Goal: Information Seeking & Learning: Learn about a topic

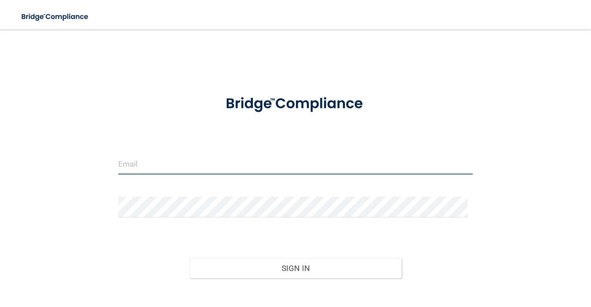
click at [118, 163] on input "email" at bounding box center [295, 164] width 354 height 21
type input "[EMAIL_ADDRESS][DOMAIN_NAME]"
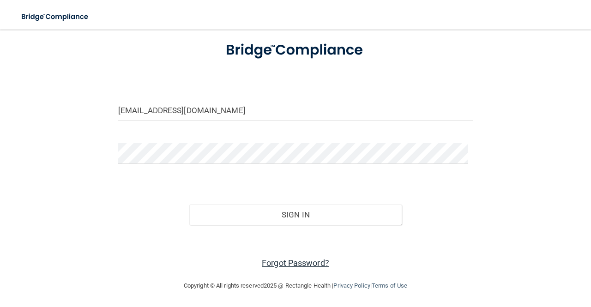
click at [277, 263] on link "Forgot Password?" at bounding box center [295, 263] width 67 height 10
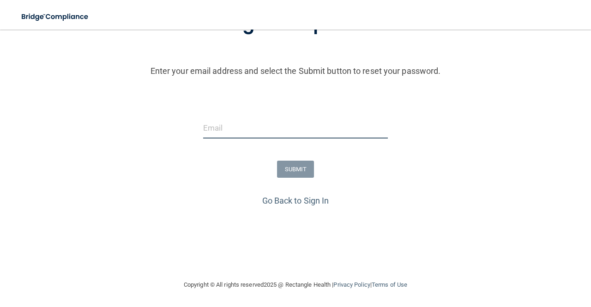
click at [256, 135] on input "email" at bounding box center [295, 128] width 185 height 21
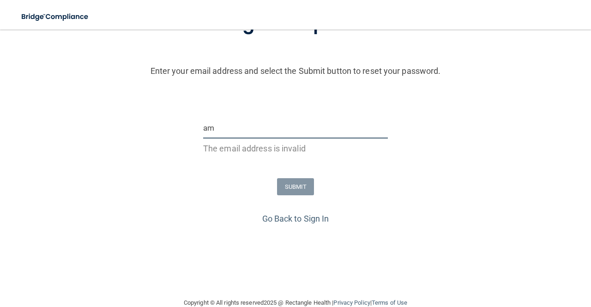
type input "a"
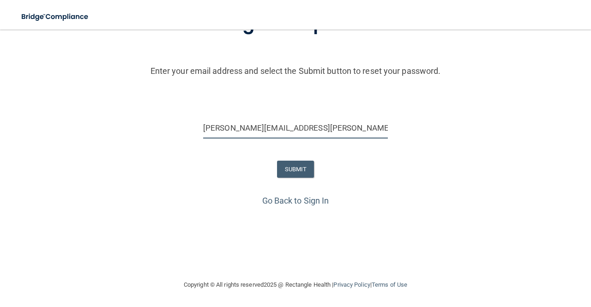
type input "[PERSON_NAME][EMAIL_ADDRESS][PERSON_NAME][DOMAIN_NAME]"
click at [287, 173] on button "SUBMIT" at bounding box center [295, 169] width 37 height 17
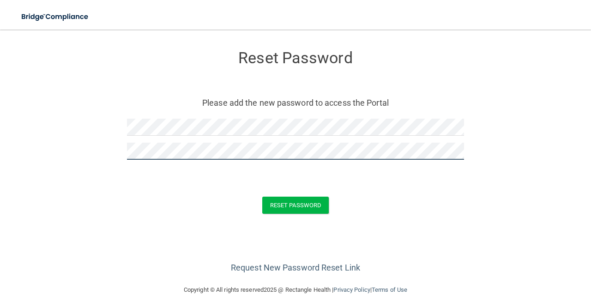
click at [262, 197] on button "Reset Password" at bounding box center [295, 205] width 66 height 17
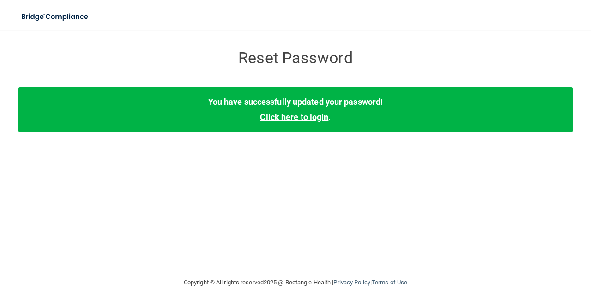
click at [306, 118] on link "Click here to login" at bounding box center [294, 117] width 68 height 10
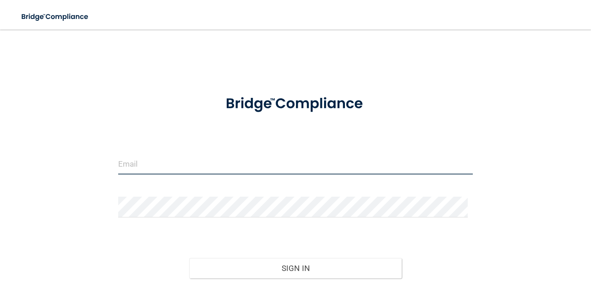
click at [225, 156] on input "email" at bounding box center [295, 164] width 354 height 21
type input "[PERSON_NAME][EMAIL_ADDRESS][PERSON_NAME][DOMAIN_NAME]"
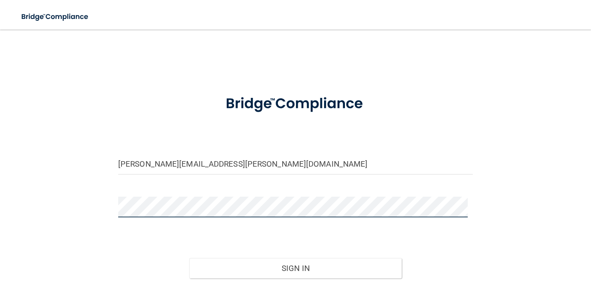
click at [189, 258] on button "Sign In" at bounding box center [295, 268] width 213 height 20
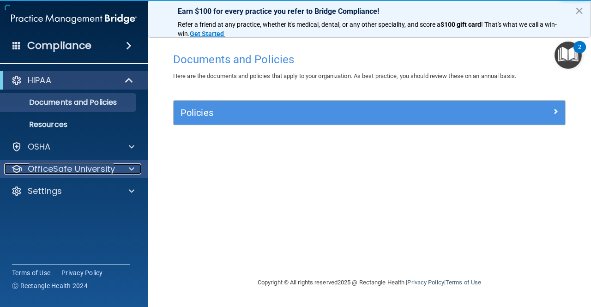
click at [95, 172] on p "OfficeSafe University" at bounding box center [71, 168] width 87 height 11
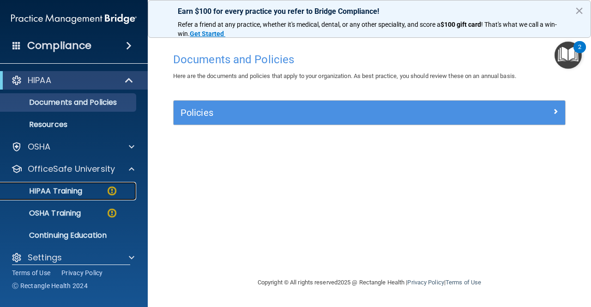
click at [66, 188] on p "HIPAA Training" at bounding box center [44, 190] width 76 height 9
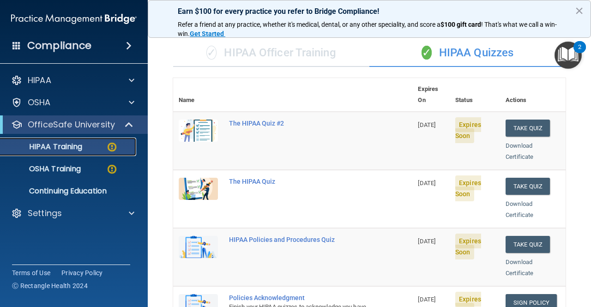
scroll to position [58, 0]
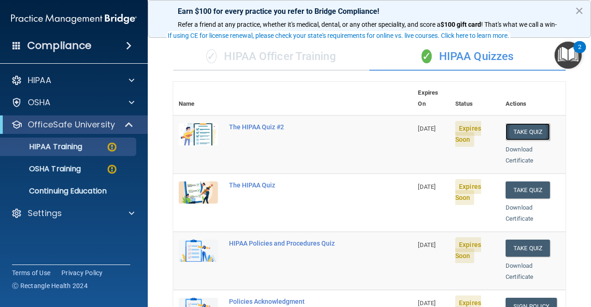
click at [534, 123] on button "Take Quiz" at bounding box center [527, 131] width 44 height 17
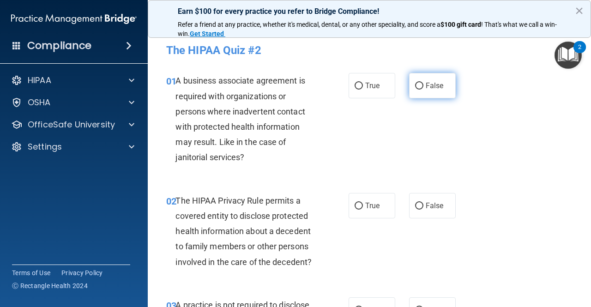
click at [415, 83] on input "False" at bounding box center [419, 86] width 8 height 7
radio input "true"
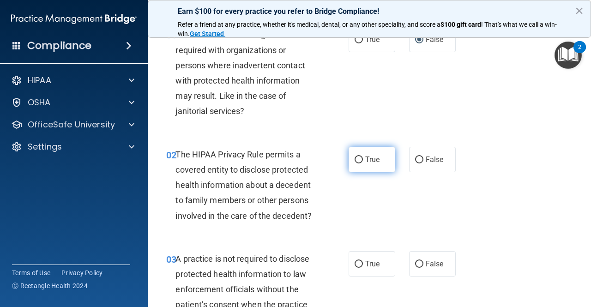
click at [357, 158] on input "True" at bounding box center [358, 159] width 8 height 7
radio input "true"
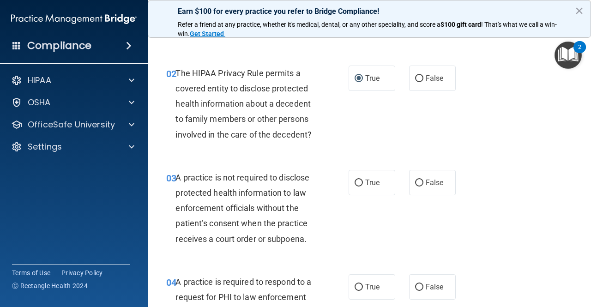
scroll to position [138, 0]
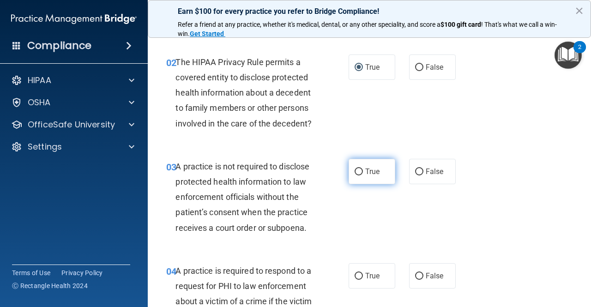
click at [354, 172] on input "True" at bounding box center [358, 171] width 8 height 7
radio input "true"
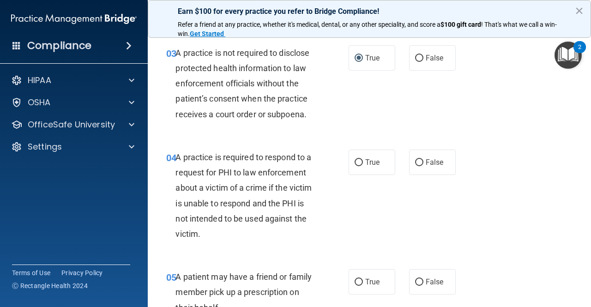
scroll to position [231, 0]
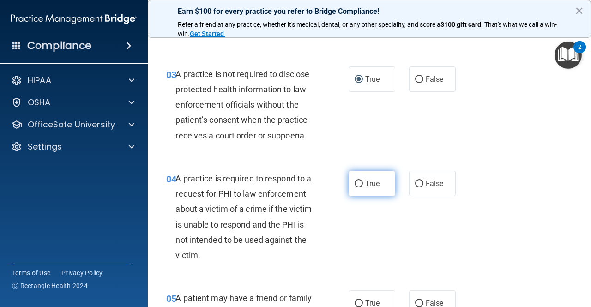
click at [365, 181] on span "True" at bounding box center [372, 183] width 14 height 9
click at [363, 181] on input "True" at bounding box center [358, 183] width 8 height 7
radio input "true"
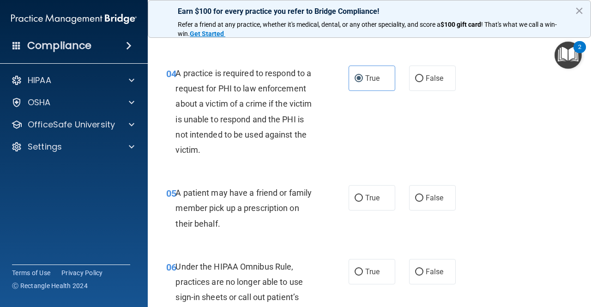
scroll to position [369, 0]
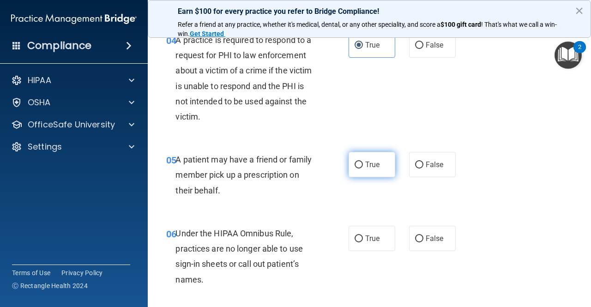
click at [357, 167] on input "True" at bounding box center [358, 165] width 8 height 7
radio input "true"
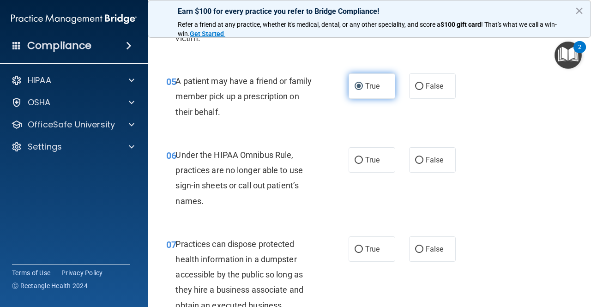
scroll to position [462, 0]
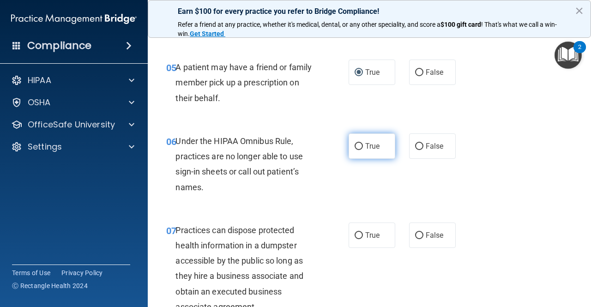
click at [365, 145] on span "True" at bounding box center [372, 146] width 14 height 9
click at [362, 145] on input "True" at bounding box center [358, 146] width 8 height 7
radio input "true"
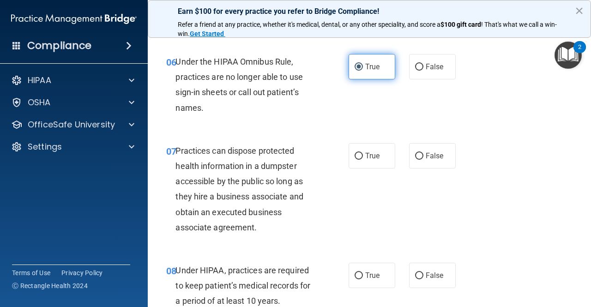
scroll to position [554, 0]
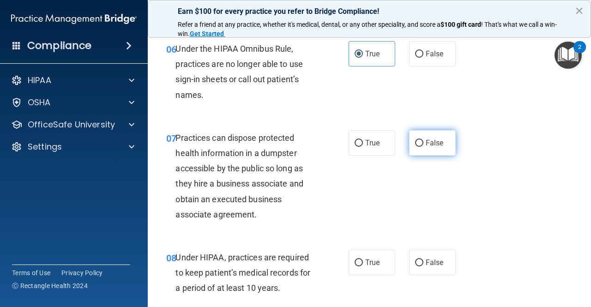
click at [426, 144] on span "False" at bounding box center [435, 142] width 18 height 9
click at [423, 144] on input "False" at bounding box center [419, 143] width 8 height 7
radio input "true"
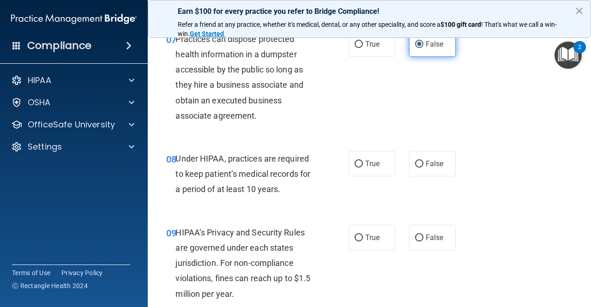
scroll to position [692, 0]
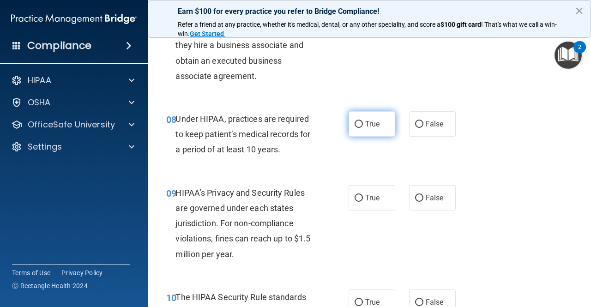
click at [364, 130] on label "True" at bounding box center [371, 123] width 47 height 25
click at [363, 128] on input "True" at bounding box center [358, 124] width 8 height 7
radio input "true"
click at [413, 130] on label "False" at bounding box center [432, 123] width 47 height 25
click at [415, 128] on input "False" at bounding box center [419, 124] width 8 height 7
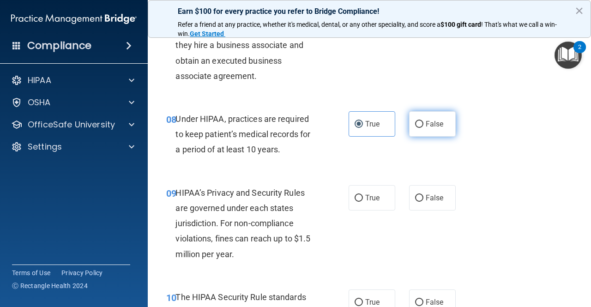
radio input "true"
radio input "false"
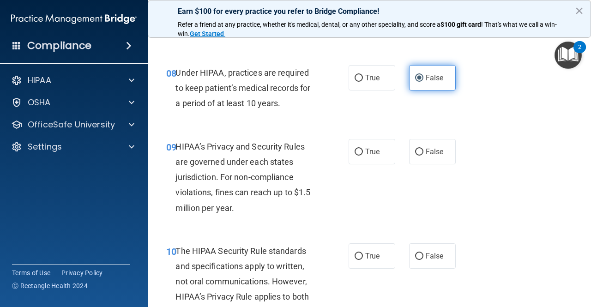
scroll to position [785, 0]
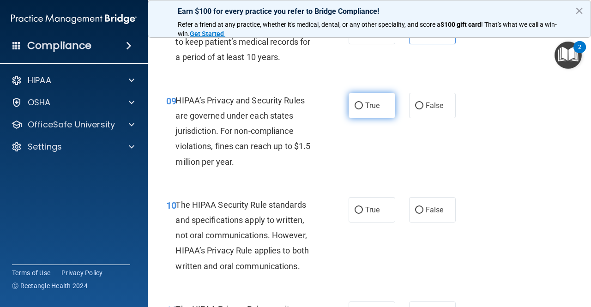
click at [366, 106] on span "True" at bounding box center [372, 105] width 14 height 9
click at [363, 106] on input "True" at bounding box center [358, 105] width 8 height 7
radio input "true"
click at [415, 106] on input "False" at bounding box center [419, 105] width 8 height 7
radio input "true"
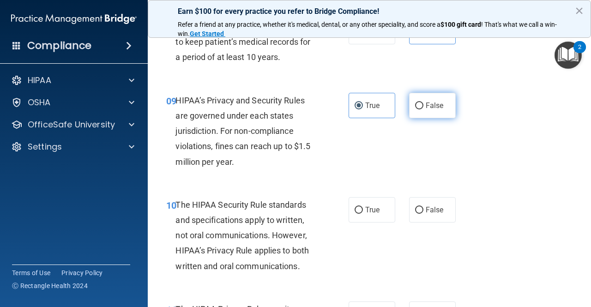
radio input "false"
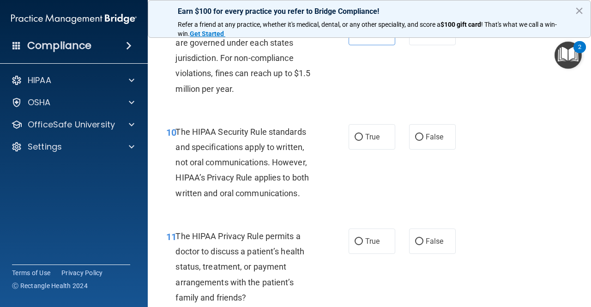
scroll to position [877, 0]
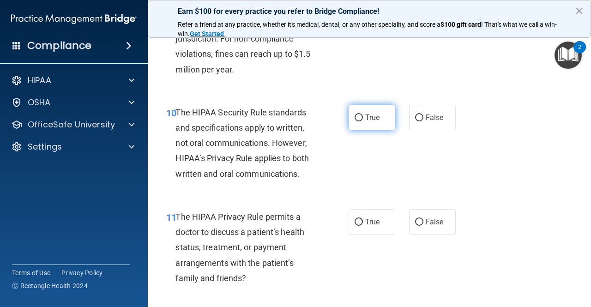
click at [365, 115] on span "True" at bounding box center [372, 117] width 14 height 9
click at [363, 115] on input "True" at bounding box center [358, 117] width 8 height 7
radio input "true"
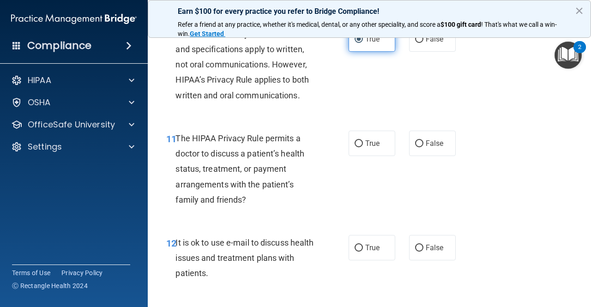
scroll to position [969, 0]
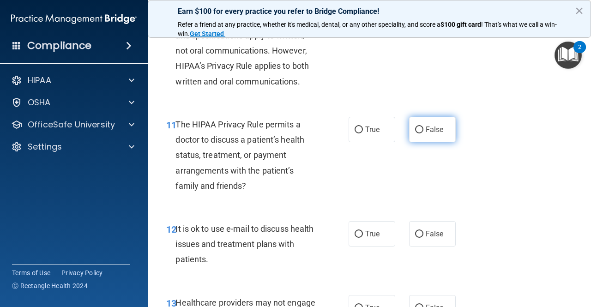
click at [413, 124] on label "False" at bounding box center [432, 129] width 47 height 25
click at [415, 126] on input "False" at bounding box center [419, 129] width 8 height 7
radio input "true"
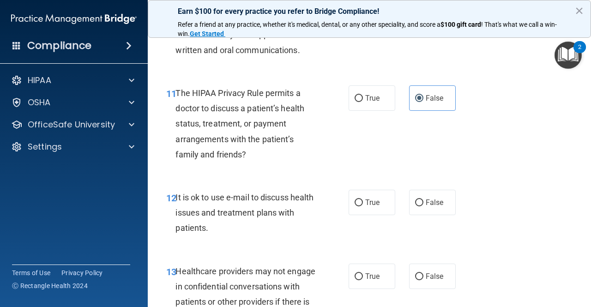
scroll to position [1015, 0]
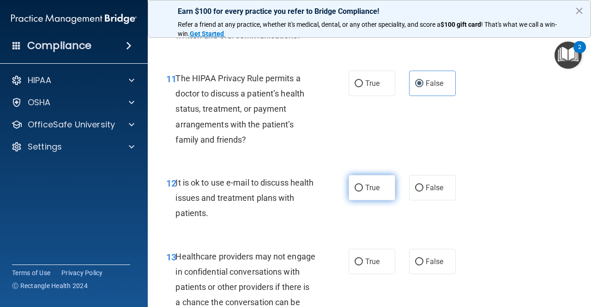
click at [358, 186] on input "True" at bounding box center [358, 188] width 8 height 7
radio input "true"
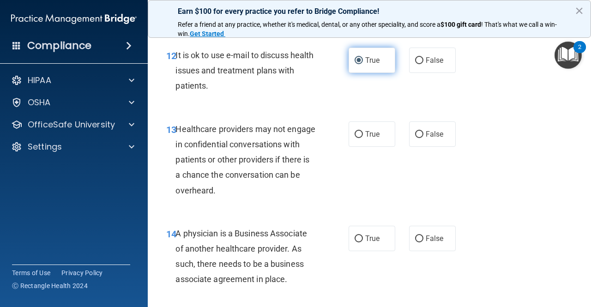
scroll to position [1154, 0]
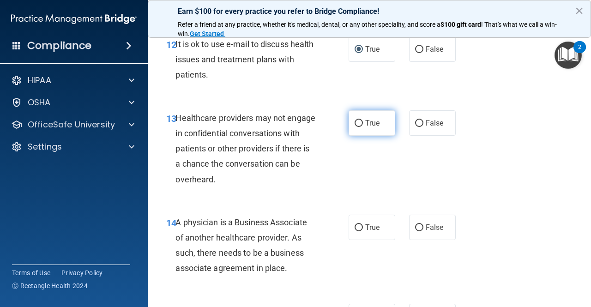
click at [354, 125] on input "True" at bounding box center [358, 123] width 8 height 7
radio input "true"
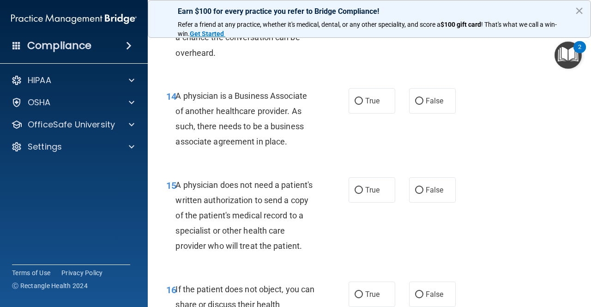
scroll to position [1292, 0]
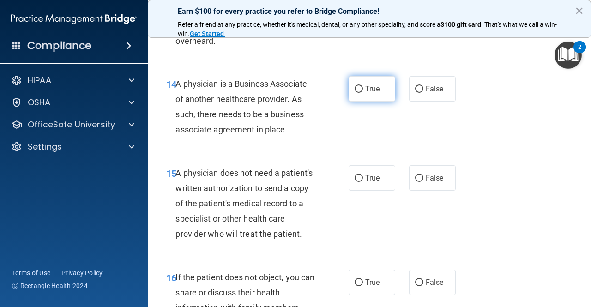
click at [354, 92] on input "True" at bounding box center [358, 89] width 8 height 7
radio input "true"
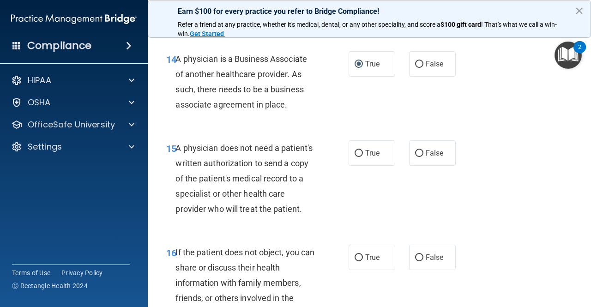
scroll to position [1338, 0]
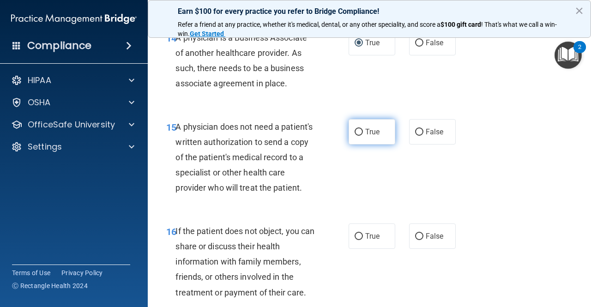
click at [360, 134] on label "True" at bounding box center [371, 131] width 47 height 25
click at [360, 134] on input "True" at bounding box center [358, 132] width 8 height 7
radio input "true"
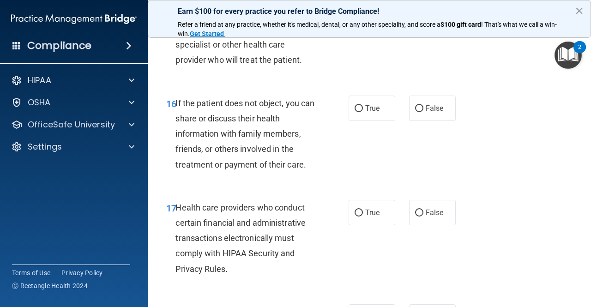
scroll to position [1477, 0]
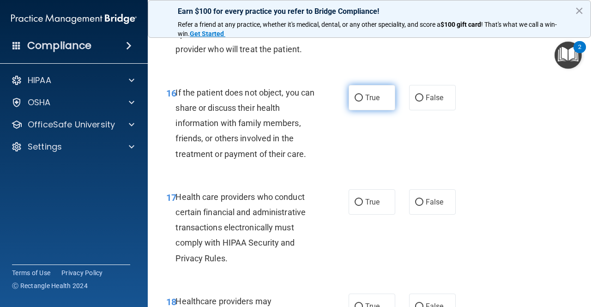
click at [365, 102] on span "True" at bounding box center [372, 97] width 14 height 9
click at [361, 102] on input "True" at bounding box center [358, 98] width 8 height 7
radio input "true"
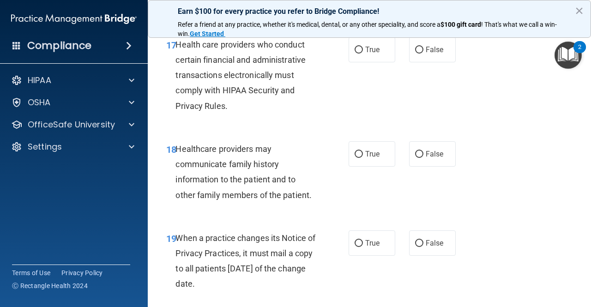
scroll to position [1615, 0]
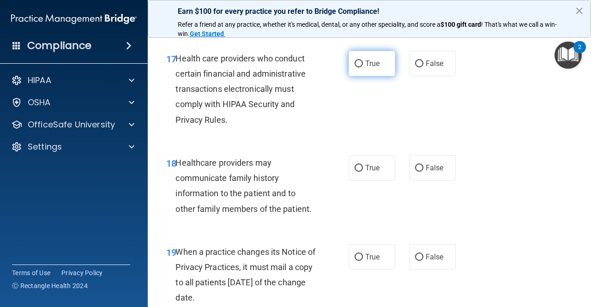
click at [354, 73] on label "True" at bounding box center [371, 63] width 47 height 25
click at [354, 67] on input "True" at bounding box center [358, 63] width 8 height 7
radio input "true"
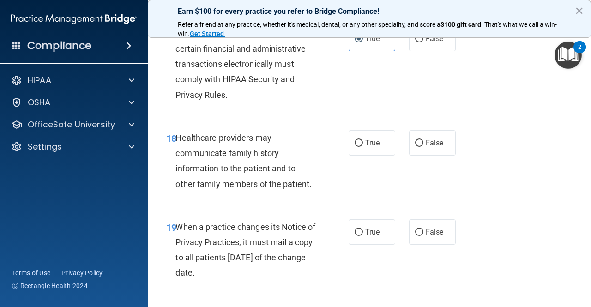
scroll to position [1662, 0]
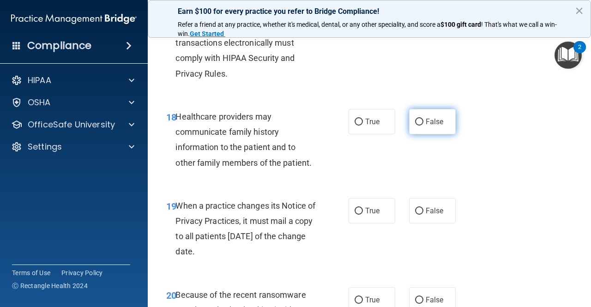
click at [431, 126] on span "False" at bounding box center [435, 121] width 18 height 9
click at [423, 126] on input "False" at bounding box center [419, 122] width 8 height 7
radio input "true"
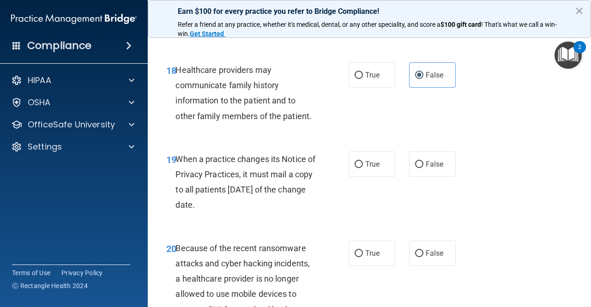
scroll to position [1754, 0]
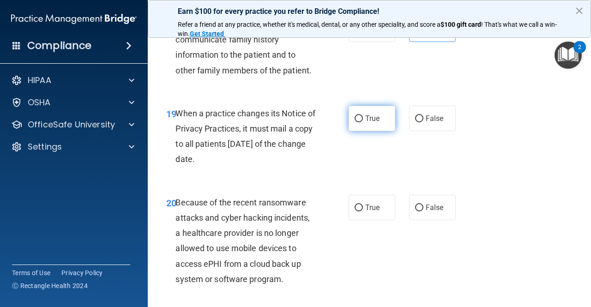
click at [348, 129] on label "True" at bounding box center [371, 118] width 47 height 25
click at [354, 122] on input "True" at bounding box center [358, 118] width 8 height 7
radio input "true"
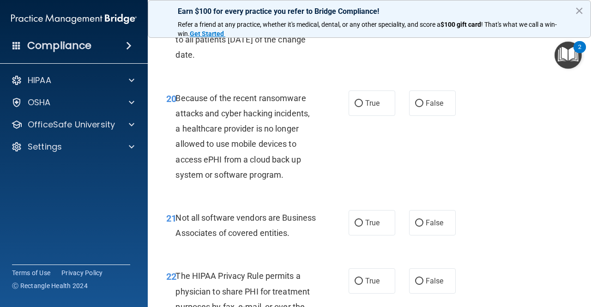
scroll to position [1892, 0]
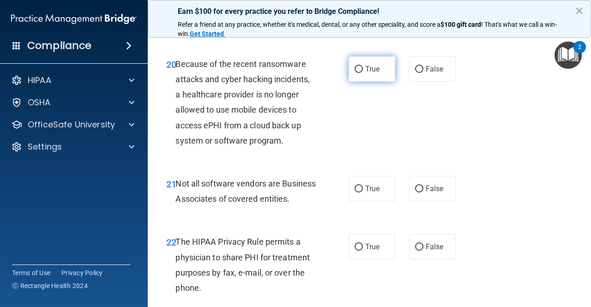
click at [370, 73] on span "True" at bounding box center [372, 69] width 14 height 9
click at [363, 73] on input "True" at bounding box center [358, 69] width 8 height 7
radio input "true"
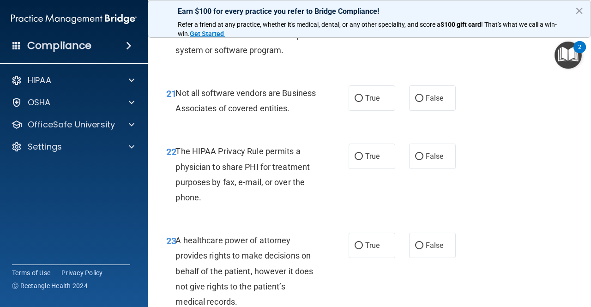
scroll to position [1985, 0]
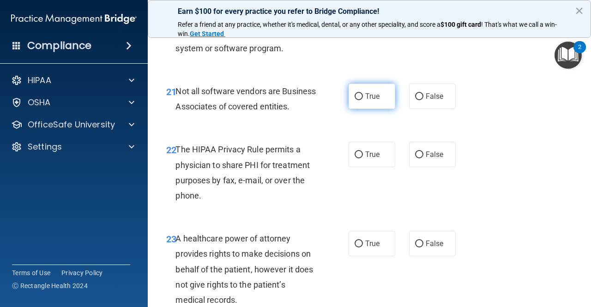
click at [371, 101] on span "True" at bounding box center [372, 96] width 14 height 9
click at [363, 100] on input "True" at bounding box center [358, 96] width 8 height 7
radio input "true"
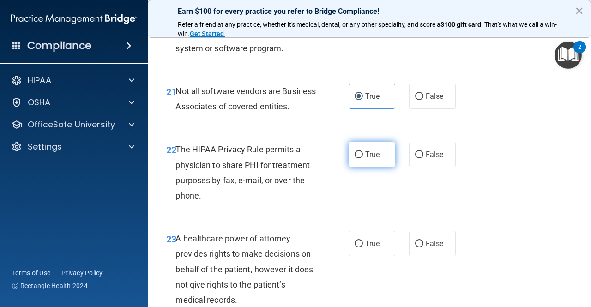
click at [361, 167] on label "True" at bounding box center [371, 154] width 47 height 25
click at [361, 158] on input "True" at bounding box center [358, 154] width 8 height 7
radio input "true"
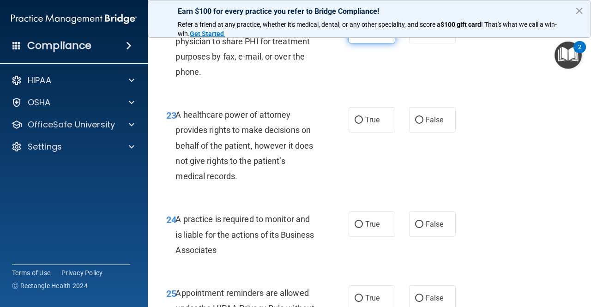
scroll to position [2123, 0]
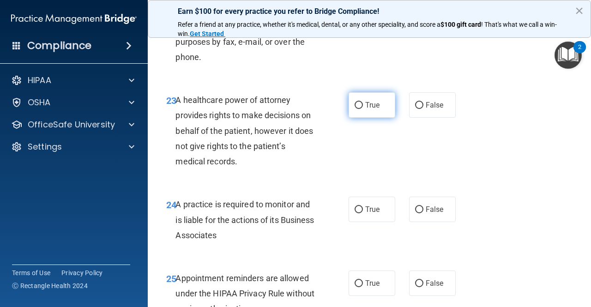
click at [358, 109] on input "True" at bounding box center [358, 105] width 8 height 7
radio input "true"
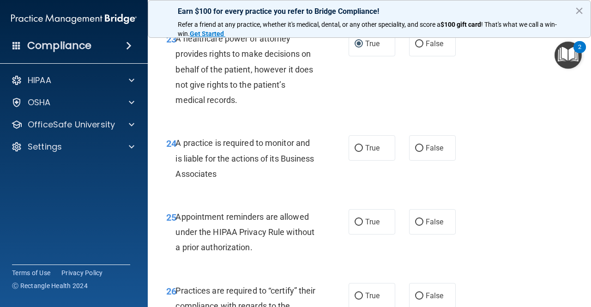
scroll to position [2215, 0]
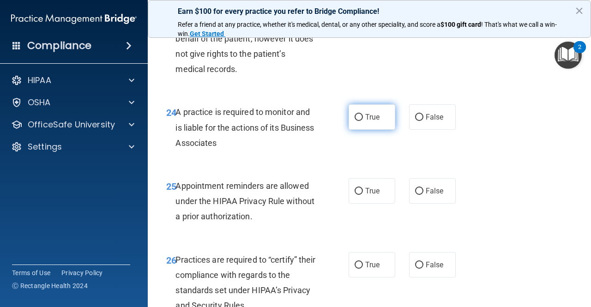
click at [359, 130] on label "True" at bounding box center [371, 116] width 47 height 25
click at [359, 121] on input "True" at bounding box center [358, 117] width 8 height 7
radio input "true"
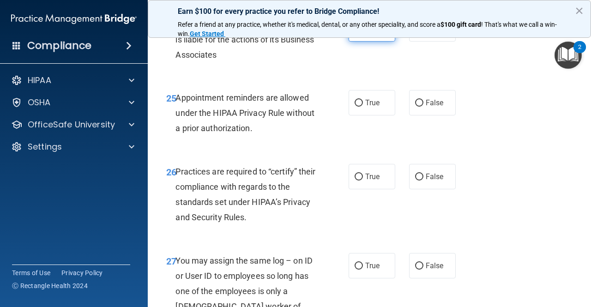
scroll to position [2308, 0]
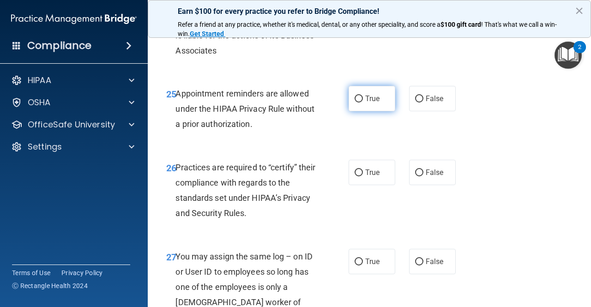
click at [358, 111] on label "True" at bounding box center [371, 98] width 47 height 25
click at [358, 102] on input "True" at bounding box center [358, 99] width 8 height 7
radio input "true"
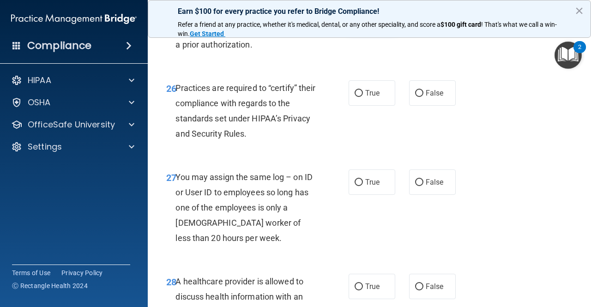
scroll to position [2400, 0]
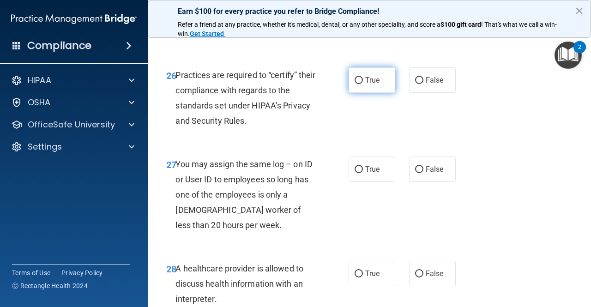
click at [361, 93] on label "True" at bounding box center [371, 79] width 47 height 25
click at [361, 84] on input "True" at bounding box center [358, 80] width 8 height 7
radio input "true"
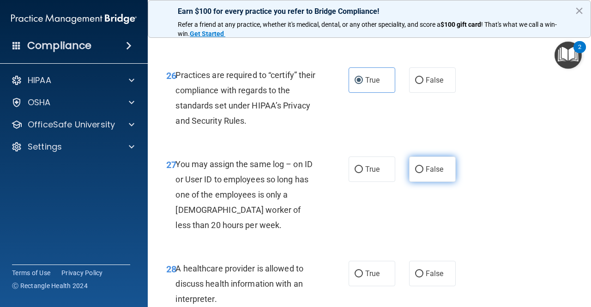
click at [415, 173] on input "False" at bounding box center [419, 169] width 8 height 7
radio input "true"
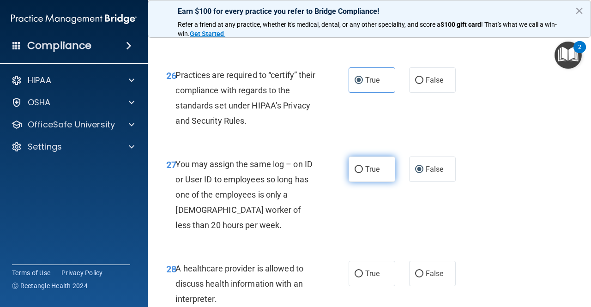
scroll to position [2492, 0]
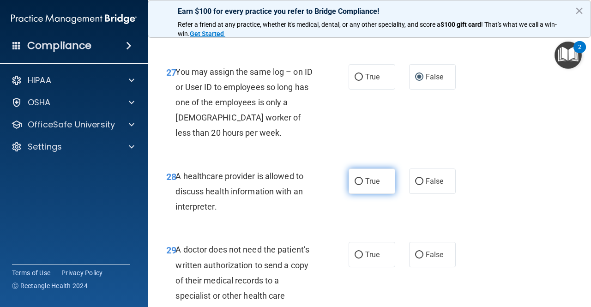
click at [354, 185] on input "True" at bounding box center [358, 181] width 8 height 7
radio input "true"
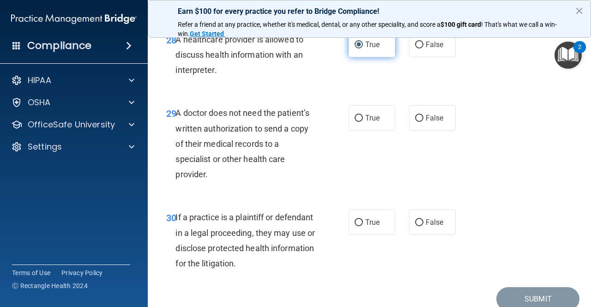
scroll to position [2631, 0]
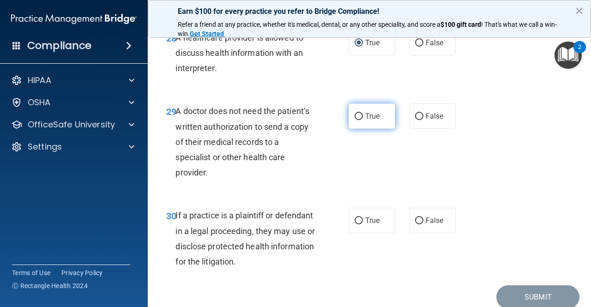
click at [360, 129] on label "True" at bounding box center [371, 115] width 47 height 25
click at [360, 120] on input "True" at bounding box center [358, 116] width 8 height 7
radio input "true"
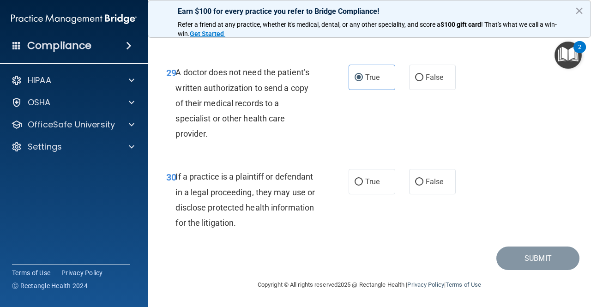
scroll to position [2700, 0]
click at [415, 184] on input "False" at bounding box center [419, 182] width 8 height 7
radio input "true"
click at [515, 256] on button "Submit" at bounding box center [537, 258] width 83 height 24
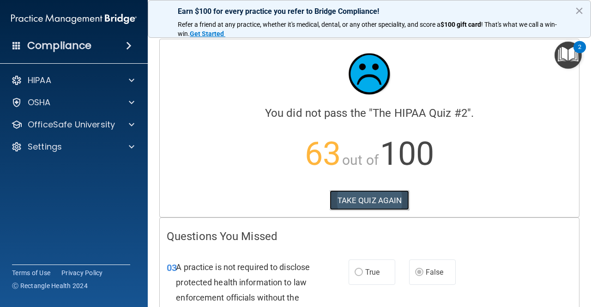
click at [366, 203] on button "TAKE QUIZ AGAIN" at bounding box center [370, 200] width 80 height 20
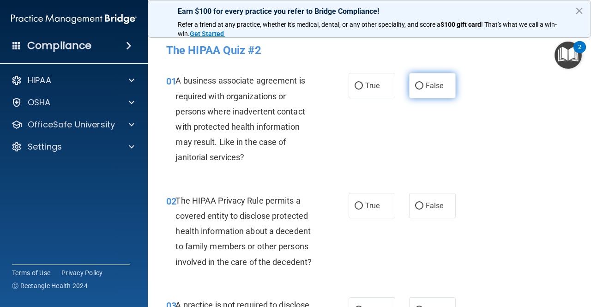
click at [415, 84] on input "False" at bounding box center [419, 86] width 8 height 7
radio input "true"
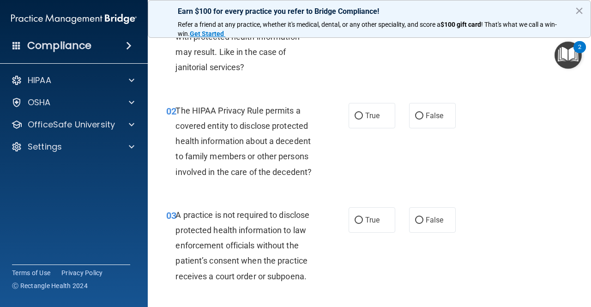
scroll to position [92, 0]
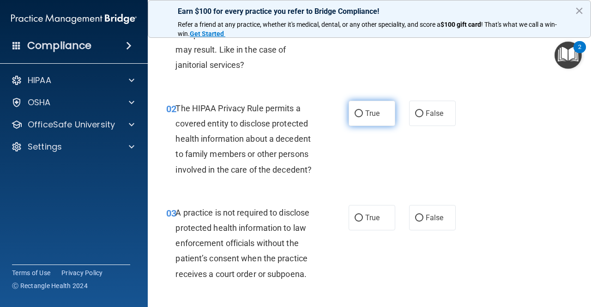
click at [354, 110] on input "True" at bounding box center [358, 113] width 8 height 7
radio input "true"
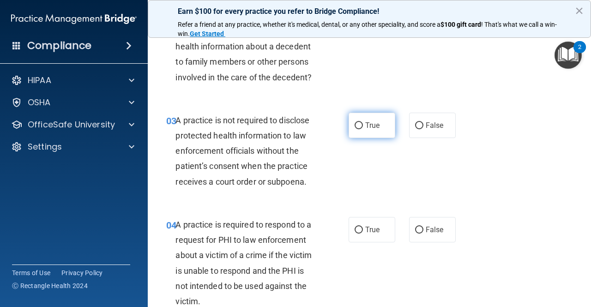
scroll to position [231, 0]
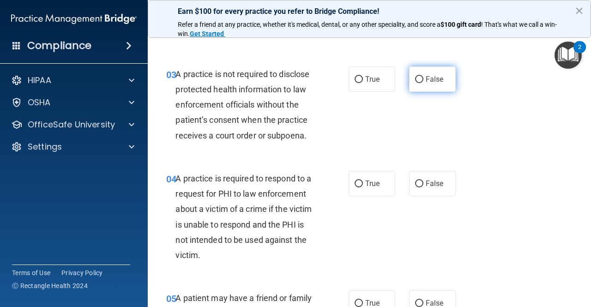
click at [428, 80] on span "False" at bounding box center [435, 79] width 18 height 9
click at [423, 80] on input "False" at bounding box center [419, 79] width 8 height 7
radio input "true"
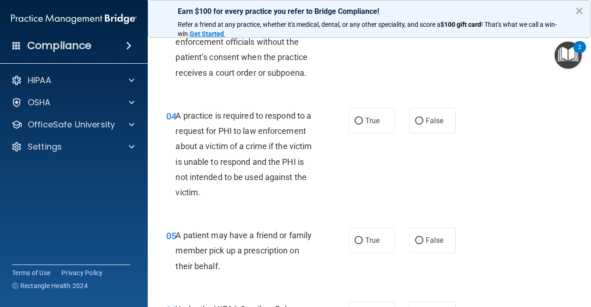
scroll to position [323, 0]
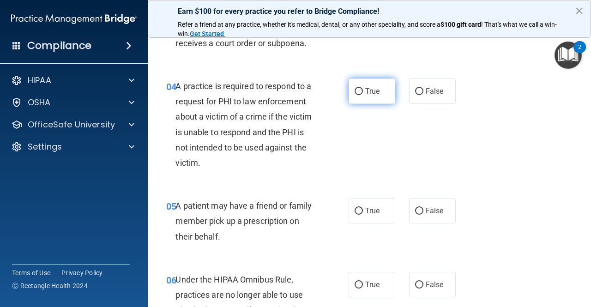
click at [365, 90] on span "True" at bounding box center [372, 91] width 14 height 9
click at [363, 90] on input "True" at bounding box center [358, 91] width 8 height 7
radio input "true"
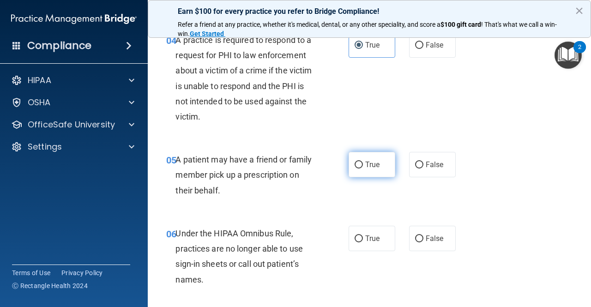
click at [350, 163] on label "True" at bounding box center [371, 164] width 47 height 25
click at [354, 163] on input "True" at bounding box center [358, 165] width 8 height 7
radio input "true"
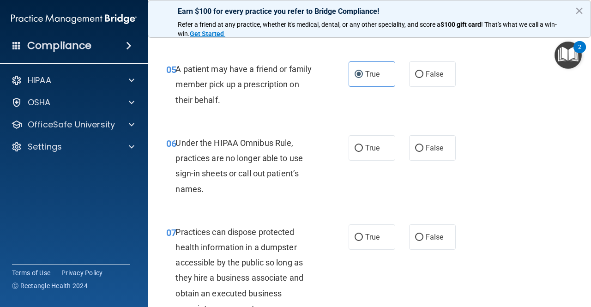
scroll to position [462, 0]
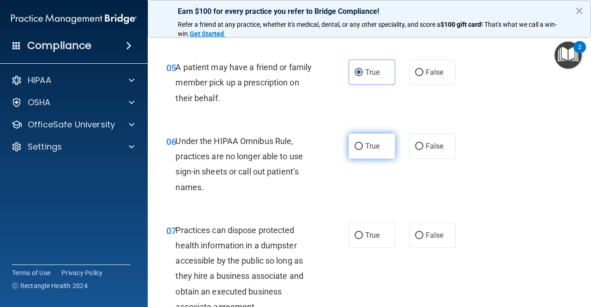
click at [359, 150] on label "True" at bounding box center [371, 145] width 47 height 25
click at [359, 150] on input "True" at bounding box center [358, 146] width 8 height 7
radio input "true"
click at [426, 147] on span "False" at bounding box center [435, 146] width 18 height 9
click at [423, 147] on input "False" at bounding box center [419, 146] width 8 height 7
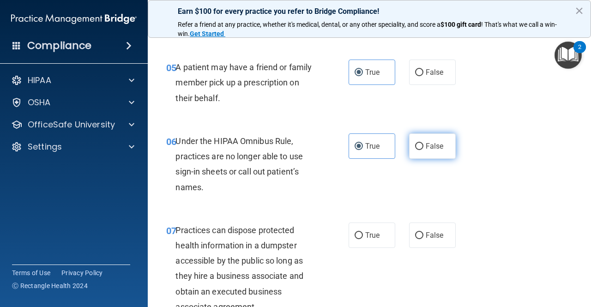
radio input "true"
radio input "false"
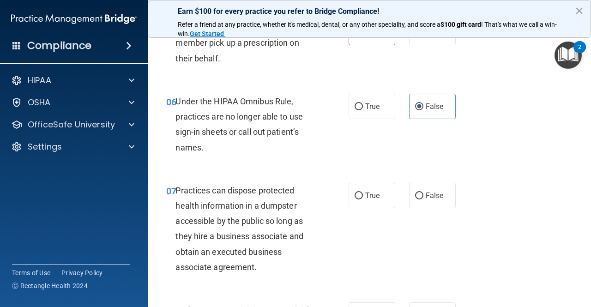
scroll to position [554, 0]
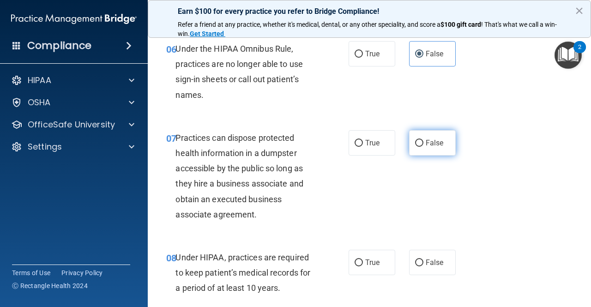
click at [415, 146] on label "False" at bounding box center [432, 142] width 47 height 25
click at [415, 146] on input "False" at bounding box center [419, 143] width 8 height 7
radio input "true"
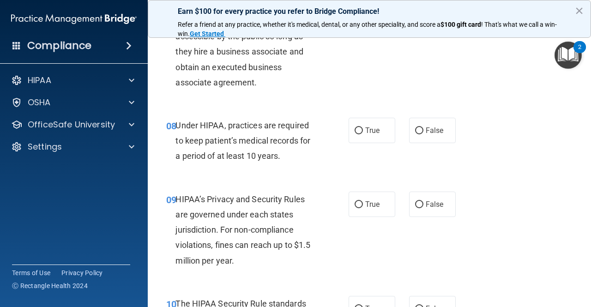
scroll to position [692, 0]
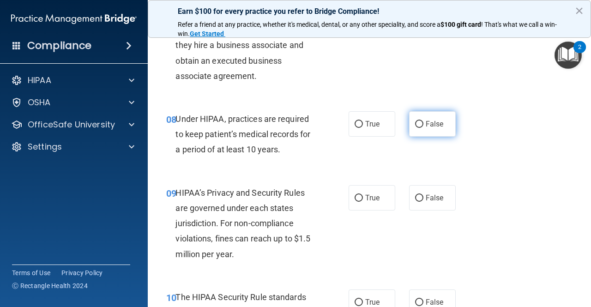
click at [426, 126] on span "False" at bounding box center [435, 124] width 18 height 9
click at [423, 126] on input "False" at bounding box center [419, 124] width 8 height 7
radio input "true"
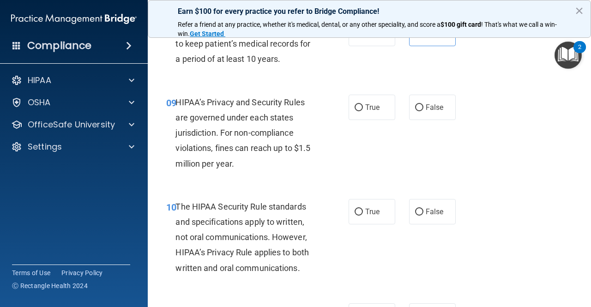
scroll to position [785, 0]
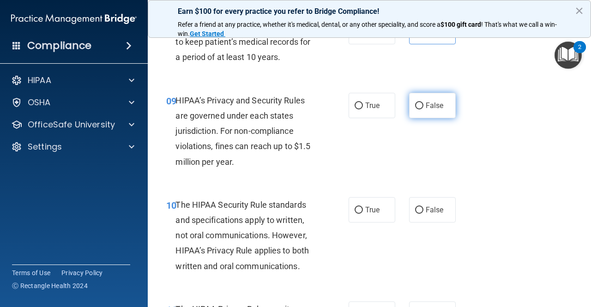
click at [426, 106] on span "False" at bounding box center [435, 105] width 18 height 9
click at [423, 106] on input "False" at bounding box center [419, 105] width 8 height 7
radio input "true"
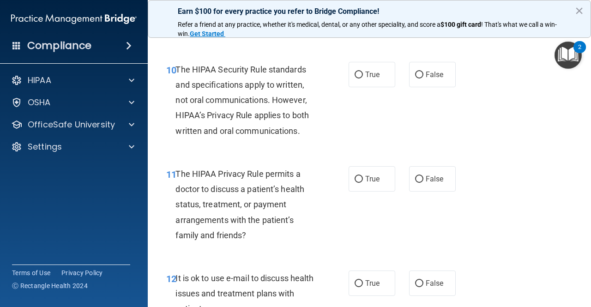
scroll to position [923, 0]
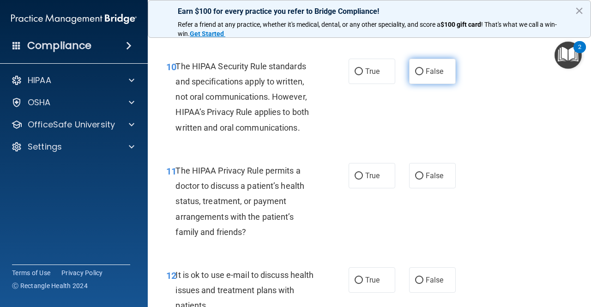
click at [445, 71] on label "False" at bounding box center [432, 71] width 47 height 25
click at [423, 71] on input "False" at bounding box center [419, 71] width 8 height 7
radio input "true"
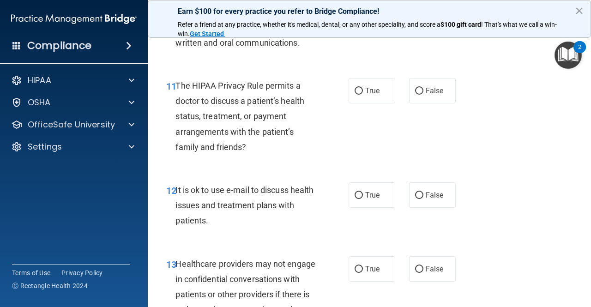
scroll to position [1015, 0]
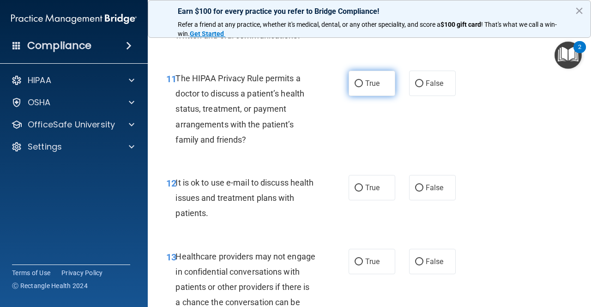
click at [377, 80] on label "True" at bounding box center [371, 83] width 47 height 25
click at [363, 80] on input "True" at bounding box center [358, 83] width 8 height 7
radio input "true"
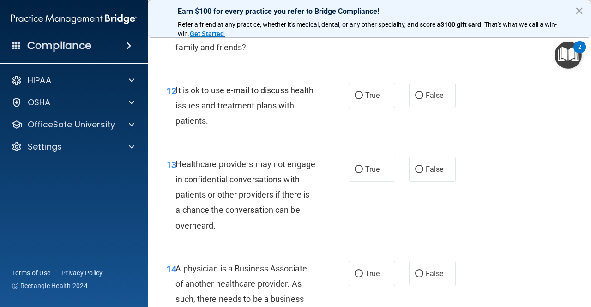
scroll to position [1154, 0]
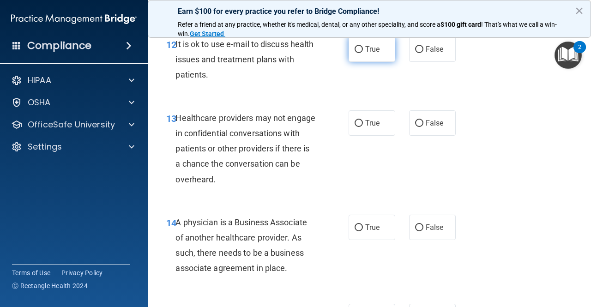
click at [365, 50] on span "True" at bounding box center [372, 49] width 14 height 9
click at [363, 50] on input "True" at bounding box center [358, 49] width 8 height 7
radio input "true"
click at [358, 121] on input "True" at bounding box center [358, 123] width 8 height 7
radio input "true"
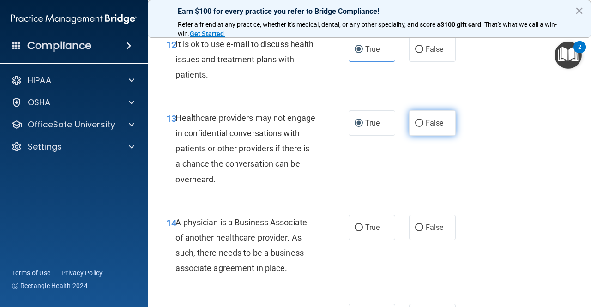
click at [426, 121] on span "False" at bounding box center [435, 123] width 18 height 9
click at [422, 121] on input "False" at bounding box center [419, 123] width 8 height 7
radio input "true"
radio input "false"
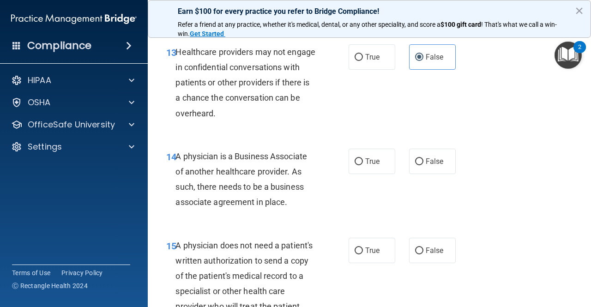
scroll to position [1246, 0]
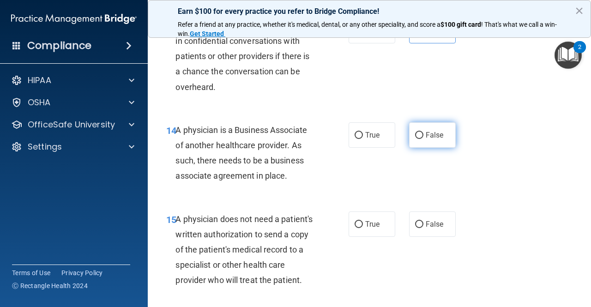
click at [415, 135] on input "False" at bounding box center [419, 135] width 8 height 7
radio input "true"
click at [371, 136] on span "True" at bounding box center [372, 135] width 14 height 9
click at [363, 136] on input "True" at bounding box center [358, 135] width 8 height 7
radio input "true"
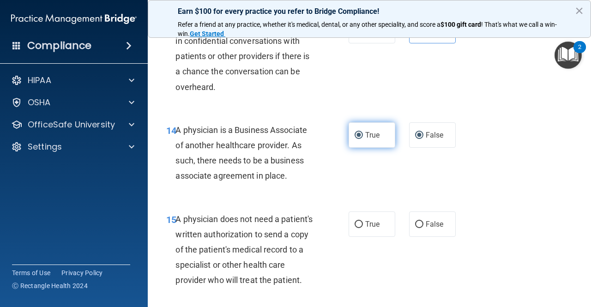
radio input "false"
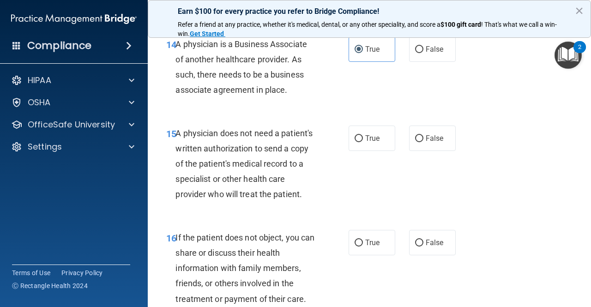
scroll to position [1385, 0]
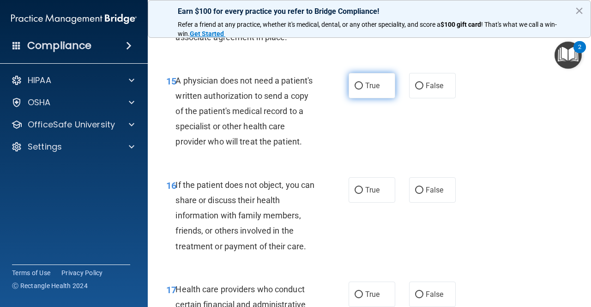
click at [354, 85] on input "True" at bounding box center [358, 86] width 8 height 7
radio input "true"
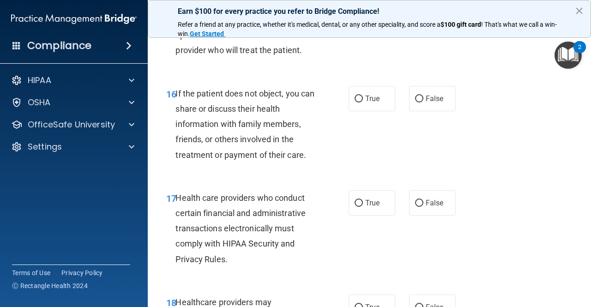
scroll to position [1477, 0]
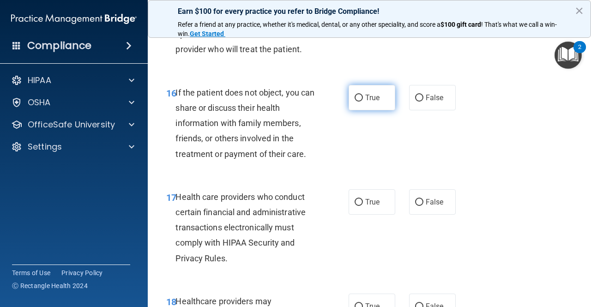
click at [362, 110] on label "True" at bounding box center [371, 97] width 47 height 25
click at [362, 102] on input "True" at bounding box center [358, 98] width 8 height 7
radio input "true"
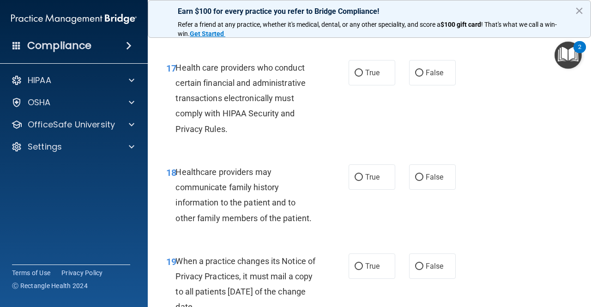
scroll to position [1615, 0]
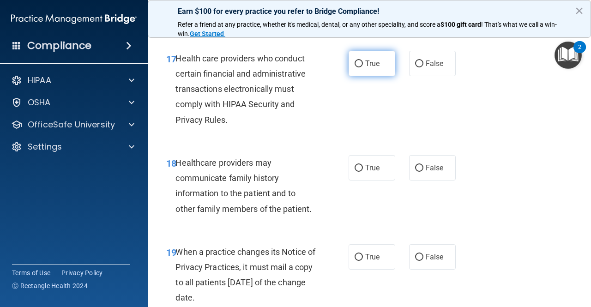
click at [356, 67] on input "True" at bounding box center [358, 63] width 8 height 7
radio input "true"
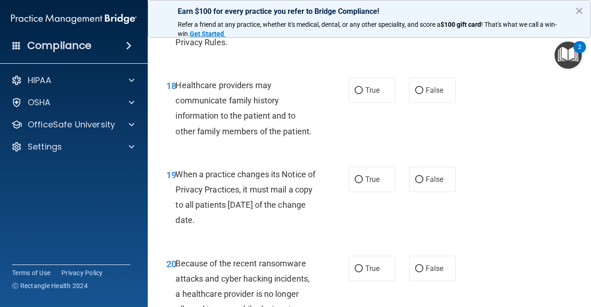
scroll to position [1708, 0]
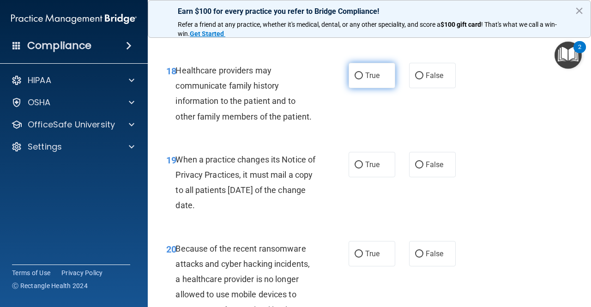
click at [365, 80] on span "True" at bounding box center [372, 75] width 14 height 9
click at [363, 79] on input "True" at bounding box center [358, 75] width 8 height 7
radio input "true"
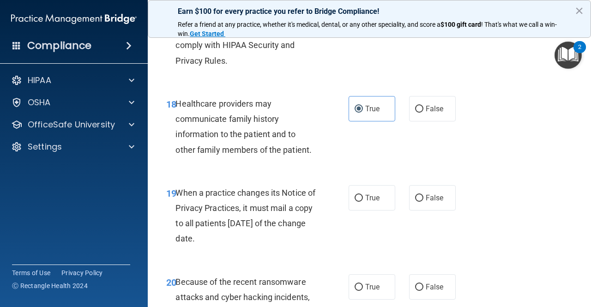
scroll to position [1662, 0]
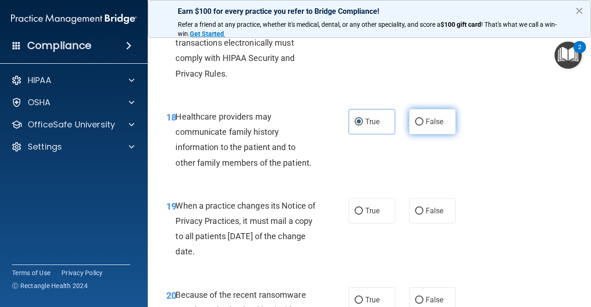
click at [415, 126] on input "False" at bounding box center [419, 122] width 8 height 7
radio input "true"
radio input "false"
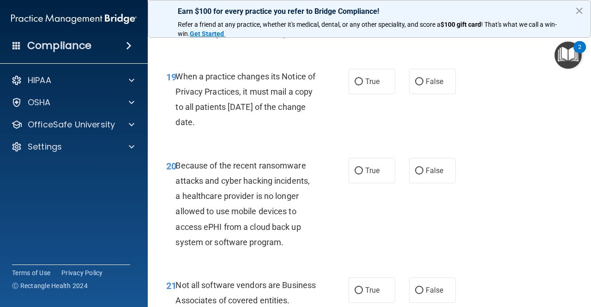
scroll to position [1800, 0]
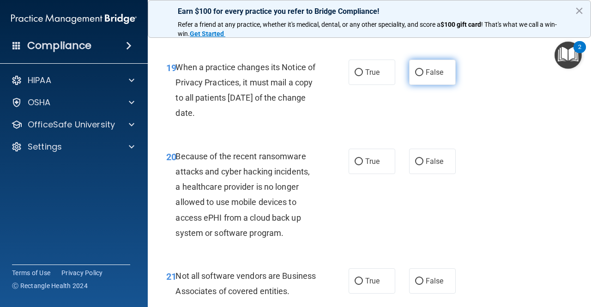
click at [426, 77] on span "False" at bounding box center [435, 72] width 18 height 9
click at [423, 76] on input "False" at bounding box center [419, 72] width 8 height 7
radio input "true"
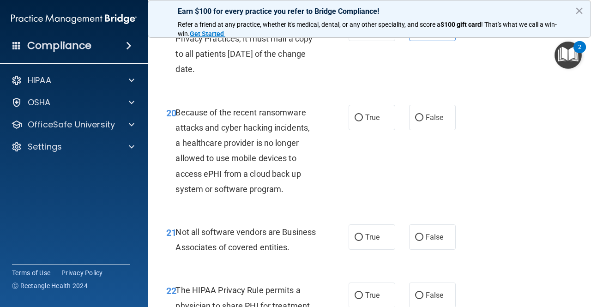
scroll to position [1846, 0]
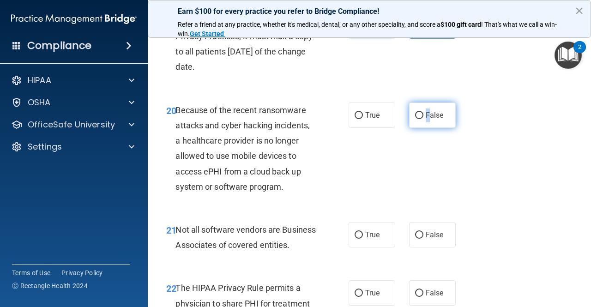
click at [426, 120] on span "False" at bounding box center [435, 115] width 18 height 9
click at [415, 119] on input "False" at bounding box center [419, 115] width 8 height 7
radio input "true"
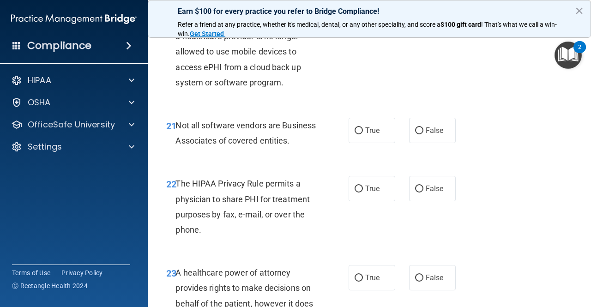
scroll to position [1985, 0]
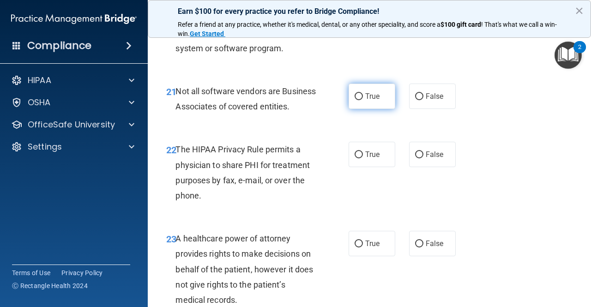
click at [365, 101] on span "True" at bounding box center [372, 96] width 14 height 9
click at [362, 100] on input "True" at bounding box center [358, 96] width 8 height 7
radio input "true"
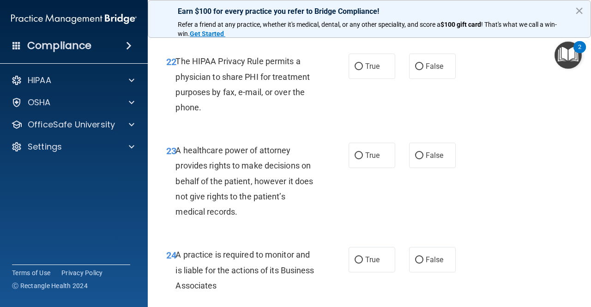
scroll to position [2077, 0]
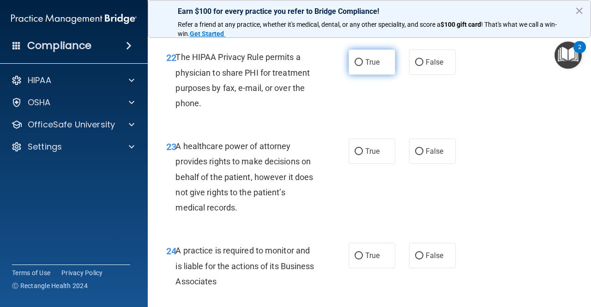
click at [370, 66] on span "True" at bounding box center [372, 62] width 14 height 9
click at [363, 66] on input "True" at bounding box center [358, 62] width 8 height 7
radio input "true"
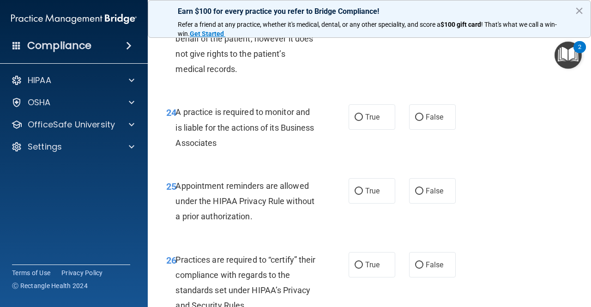
scroll to position [2169, 0]
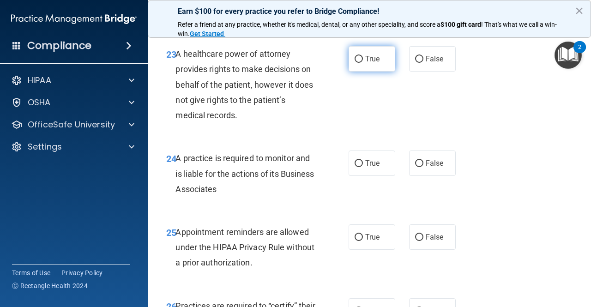
click at [370, 63] on span "True" at bounding box center [372, 58] width 14 height 9
click at [363, 63] on input "True" at bounding box center [358, 59] width 8 height 7
radio input "true"
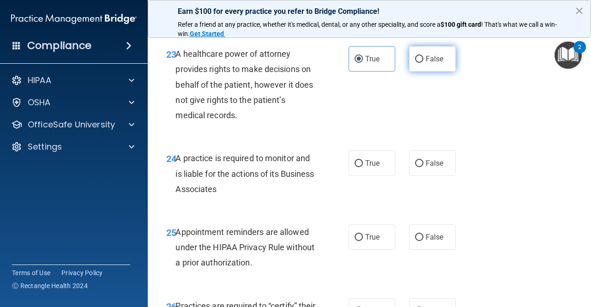
click at [415, 63] on input "False" at bounding box center [419, 59] width 8 height 7
radio input "true"
radio input "false"
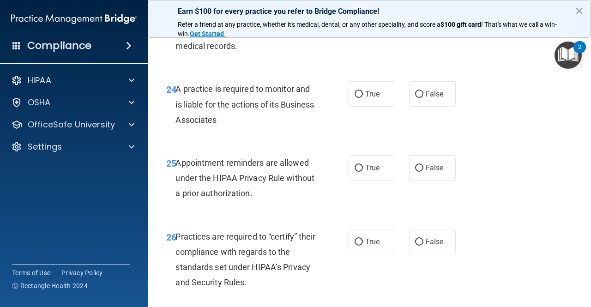
scroll to position [2262, 0]
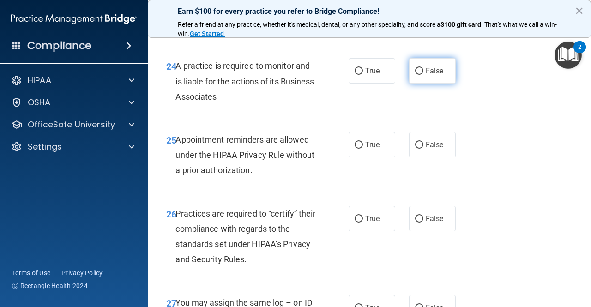
click at [426, 75] on span "False" at bounding box center [435, 70] width 18 height 9
click at [423, 75] on input "False" at bounding box center [419, 71] width 8 height 7
radio input "true"
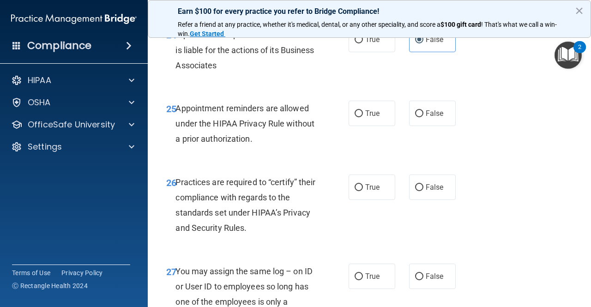
scroll to position [2308, 0]
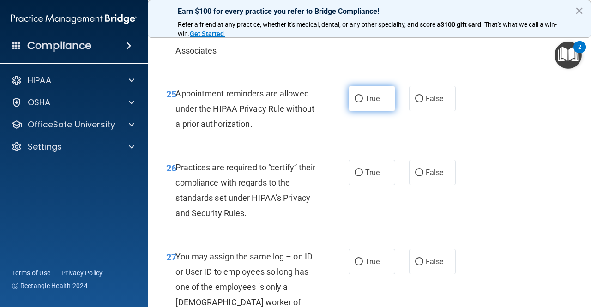
click at [355, 102] on input "True" at bounding box center [358, 99] width 8 height 7
radio input "true"
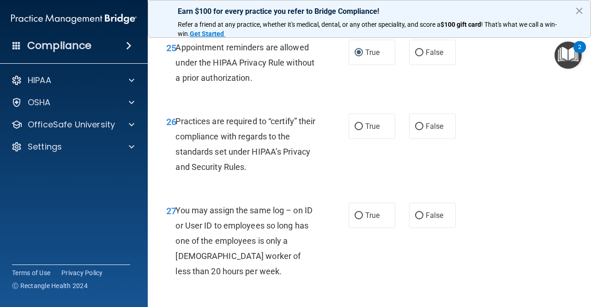
scroll to position [2400, 0]
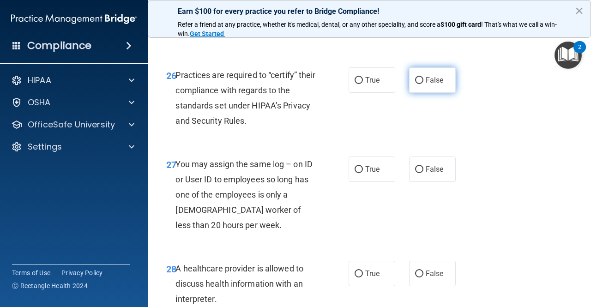
click at [426, 84] on span "False" at bounding box center [435, 80] width 18 height 9
click at [420, 84] on input "False" at bounding box center [419, 80] width 8 height 7
radio input "true"
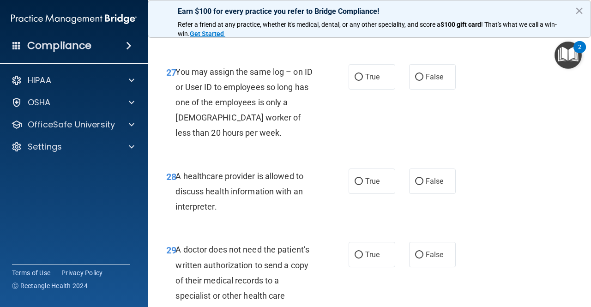
scroll to position [2538, 0]
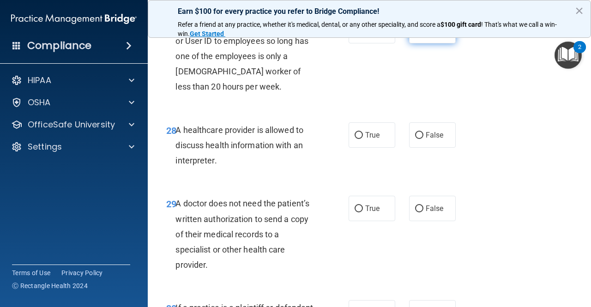
click at [426, 35] on span "False" at bounding box center [435, 30] width 18 height 9
click at [423, 35] on input "False" at bounding box center [419, 31] width 8 height 7
radio input "true"
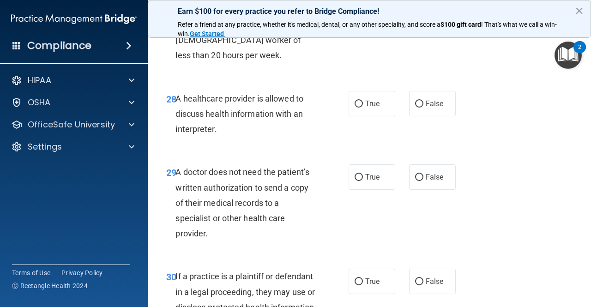
scroll to position [2585, 0]
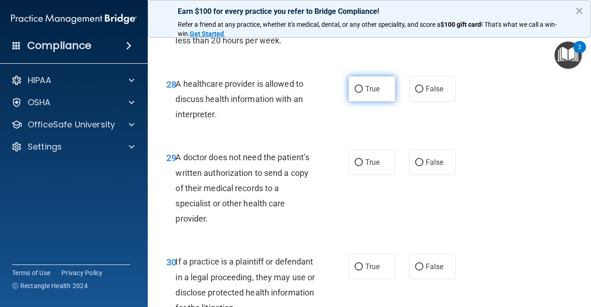
click at [358, 93] on input "True" at bounding box center [358, 89] width 8 height 7
radio input "true"
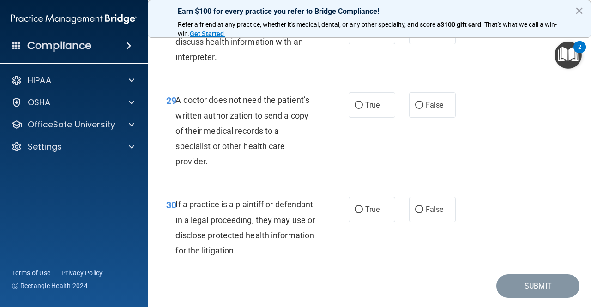
scroll to position [2677, 0]
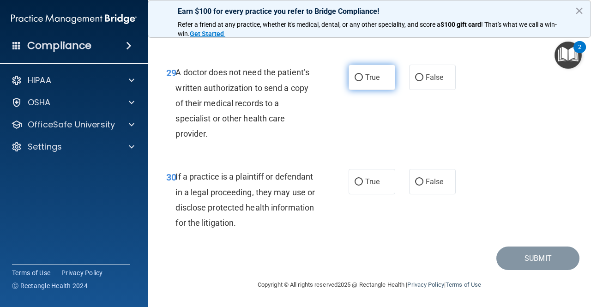
click at [365, 82] on span "True" at bounding box center [372, 77] width 14 height 9
click at [362, 81] on input "True" at bounding box center [358, 77] width 8 height 7
radio input "true"
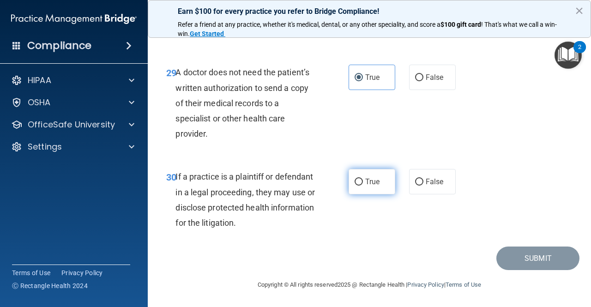
click at [353, 194] on label "True" at bounding box center [371, 181] width 47 height 25
click at [354, 186] on input "True" at bounding box center [358, 182] width 8 height 7
radio input "true"
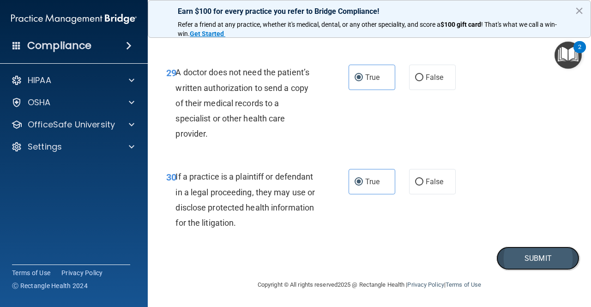
click at [546, 270] on button "Submit" at bounding box center [537, 258] width 83 height 24
